Goal: Transaction & Acquisition: Book appointment/travel/reservation

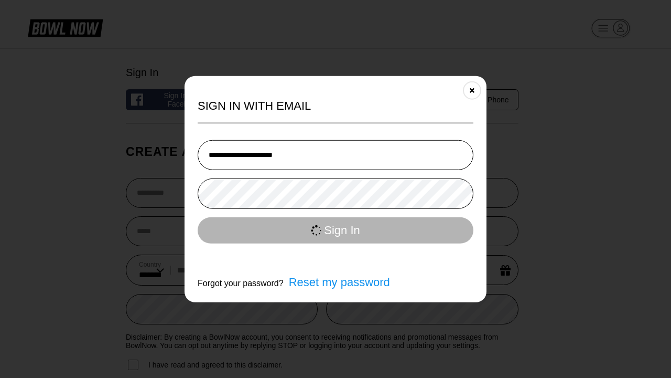
select select "**"
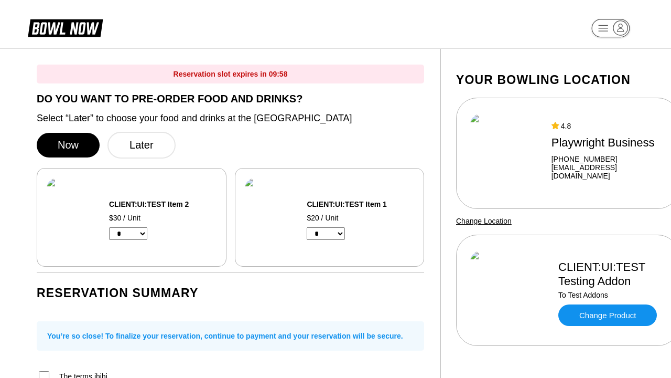
click at [141, 146] on button "Later" at bounding box center [142, 145] width 68 height 27
